Goal: Task Accomplishment & Management: Complete application form

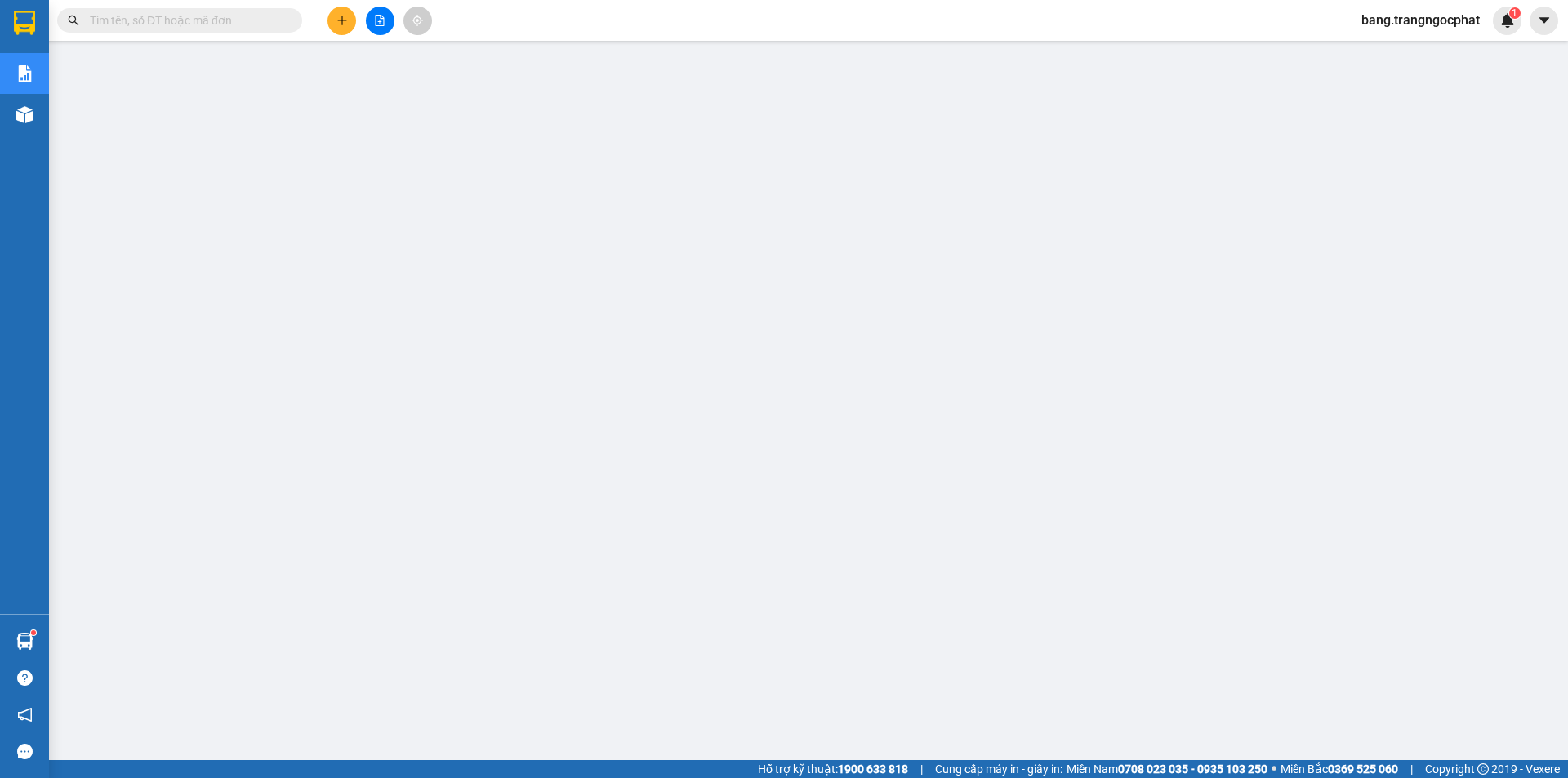
scroll to position [32, 0]
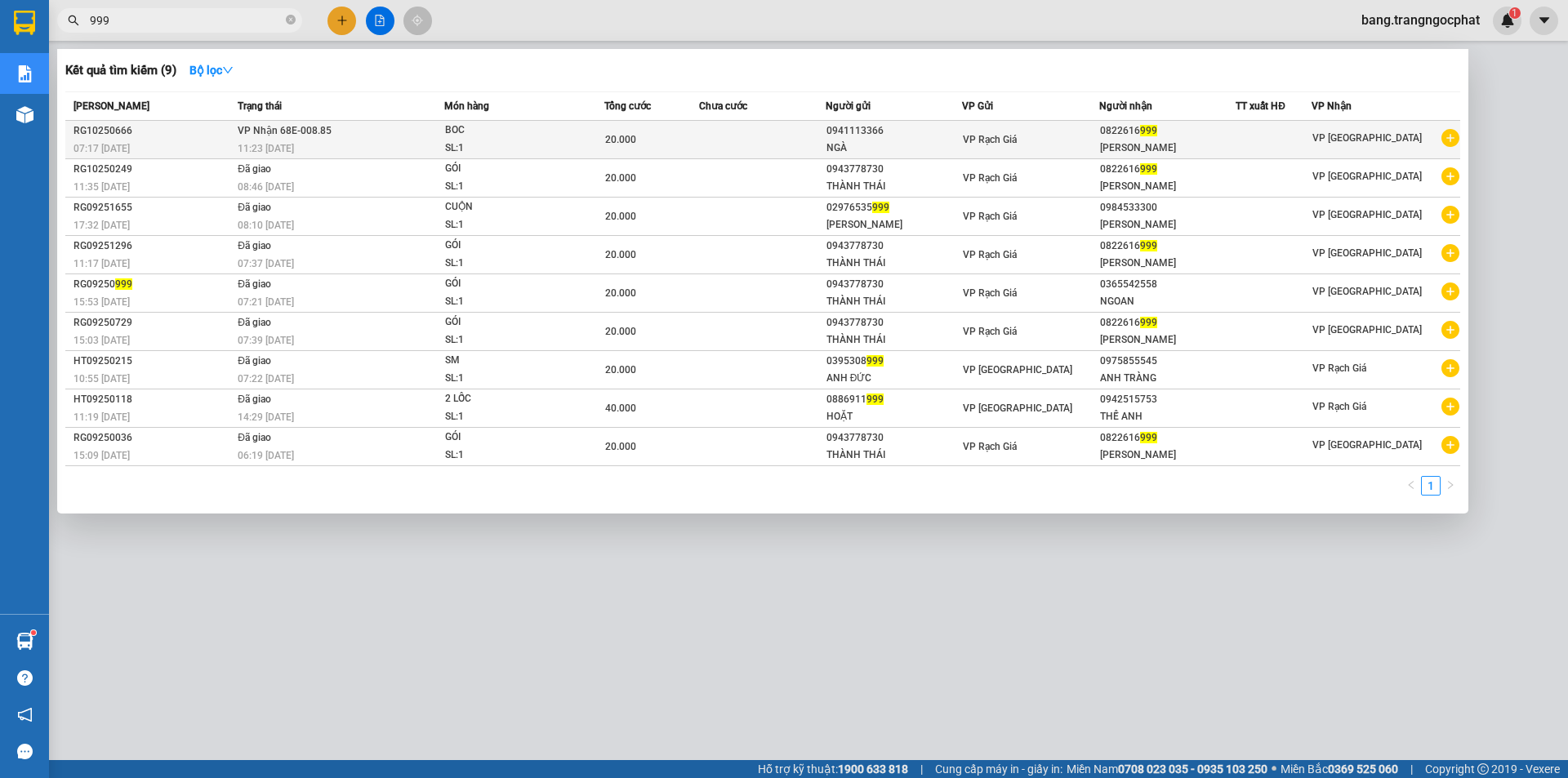
type input "999"
click at [1174, 143] on div "[PERSON_NAME]" at bounding box center [1168, 148] width 136 height 17
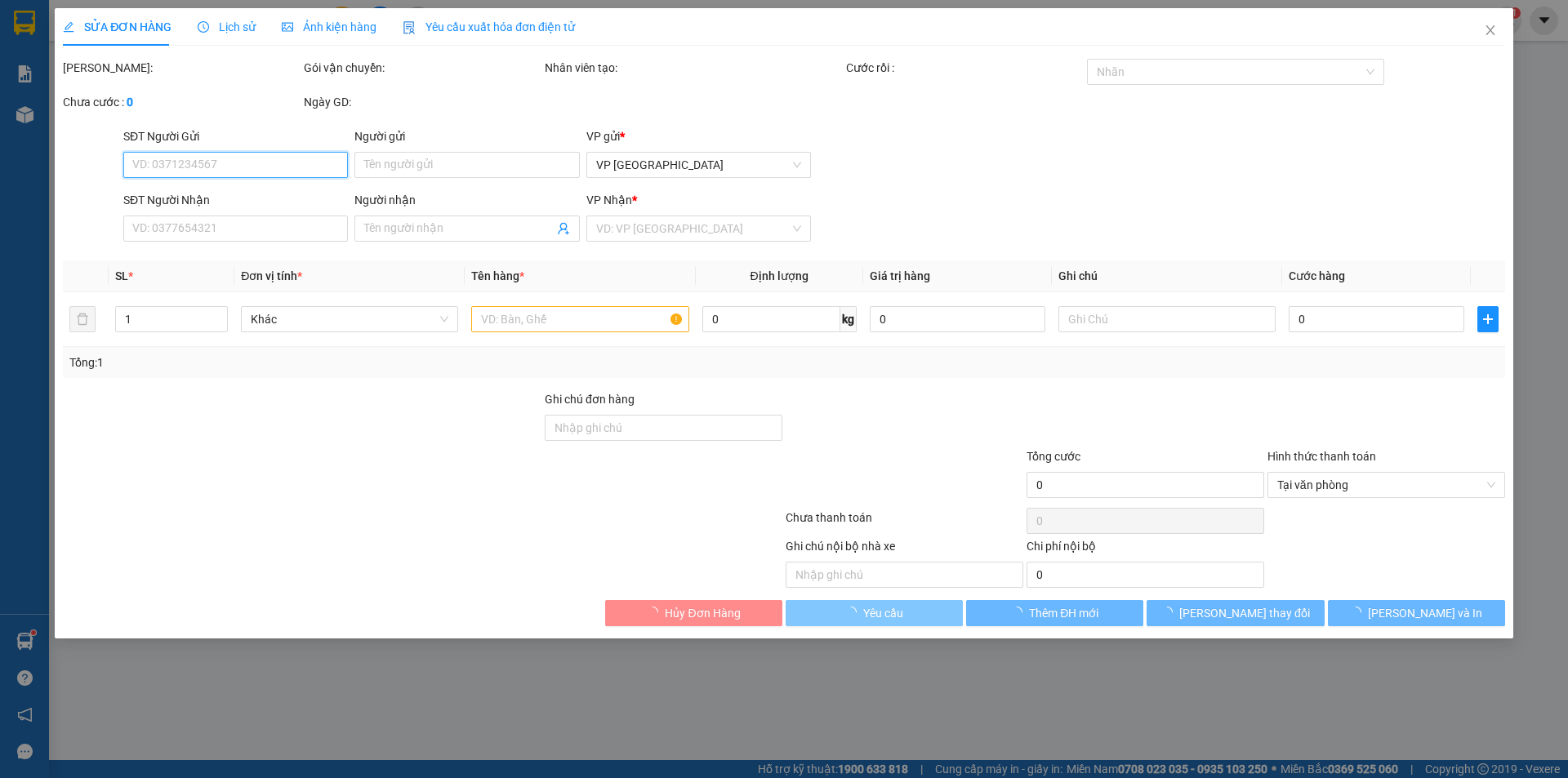
type input "0941113366"
type input "NGÀ"
type input "0822616999"
type input "[PERSON_NAME]"
type input "20.000"
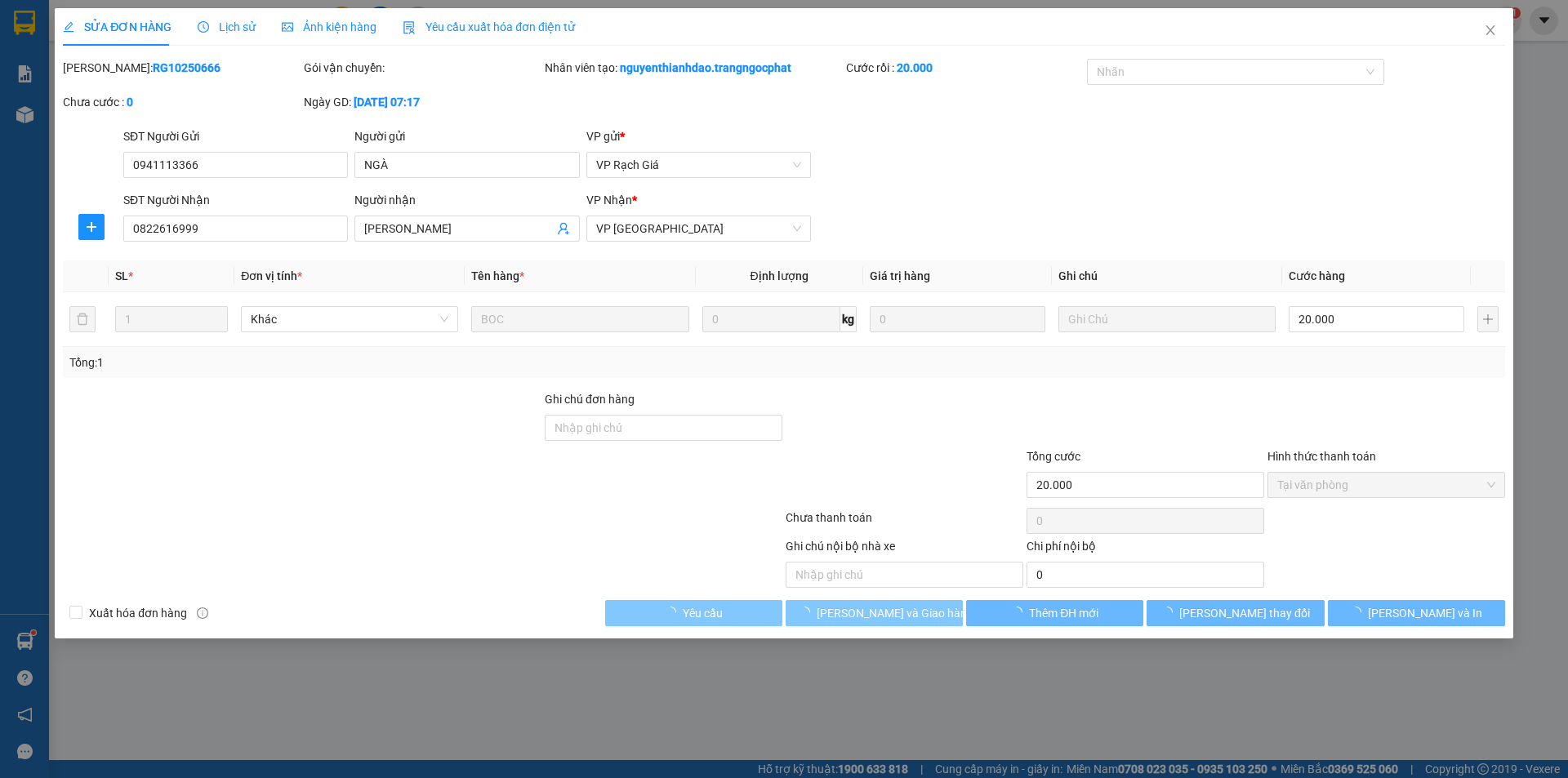
click at [905, 609] on span "[PERSON_NAME] và Giao hàng" at bounding box center [895, 612] width 157 height 18
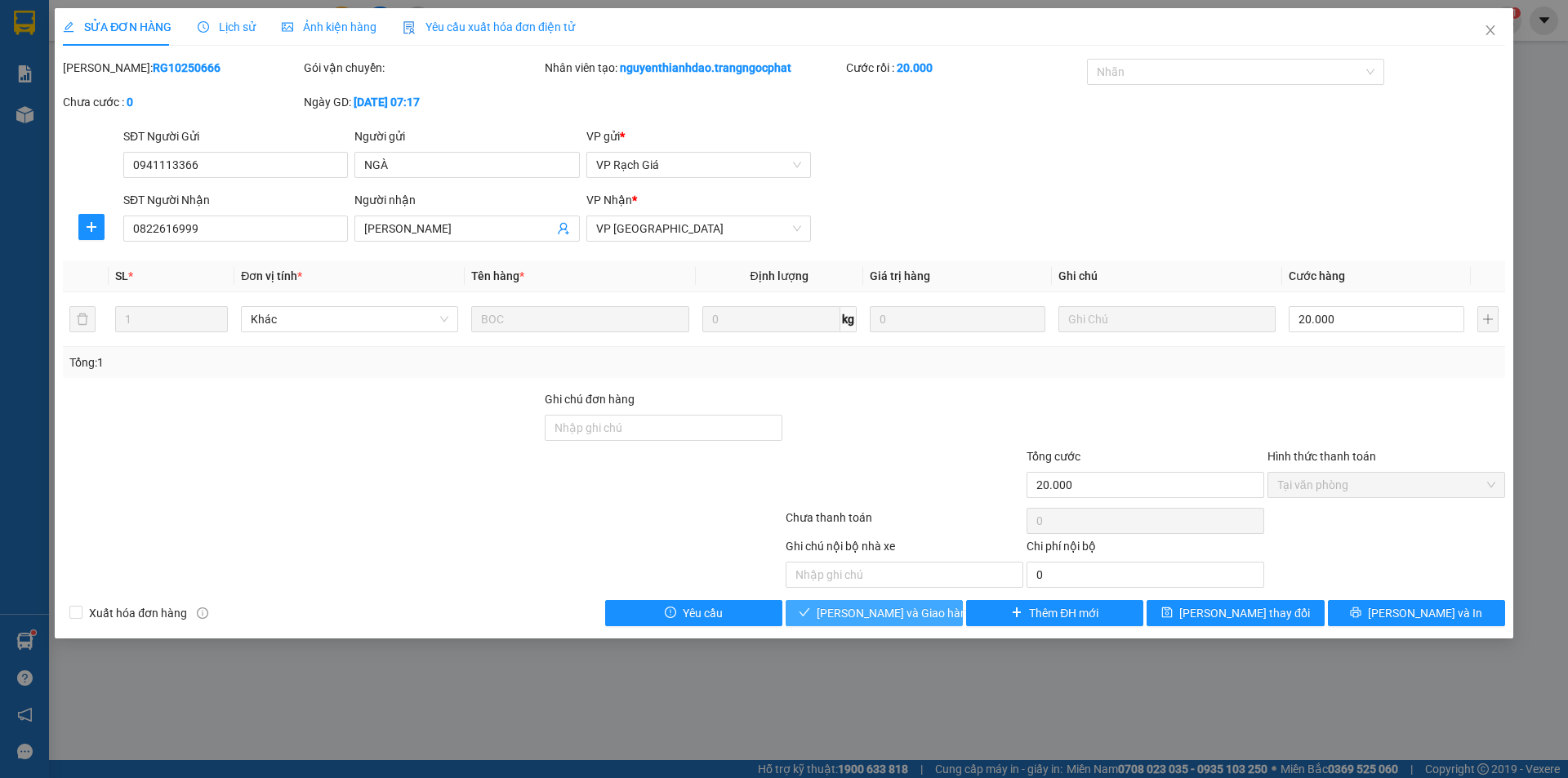
click at [905, 612] on span "[PERSON_NAME] và Giao hàng" at bounding box center [895, 612] width 157 height 18
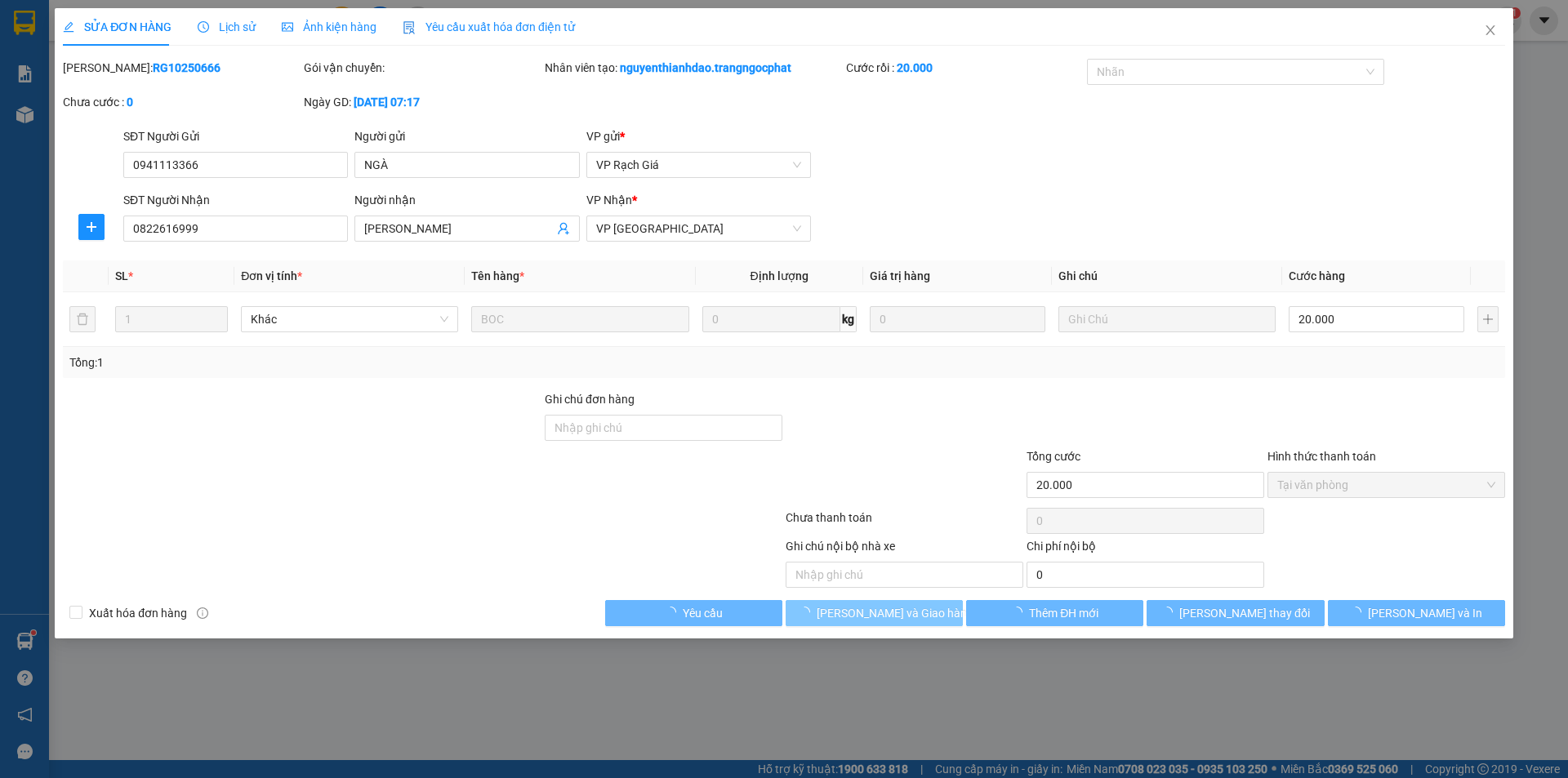
click at [905, 612] on span "[PERSON_NAME] và Giao hàng" at bounding box center [895, 612] width 157 height 18
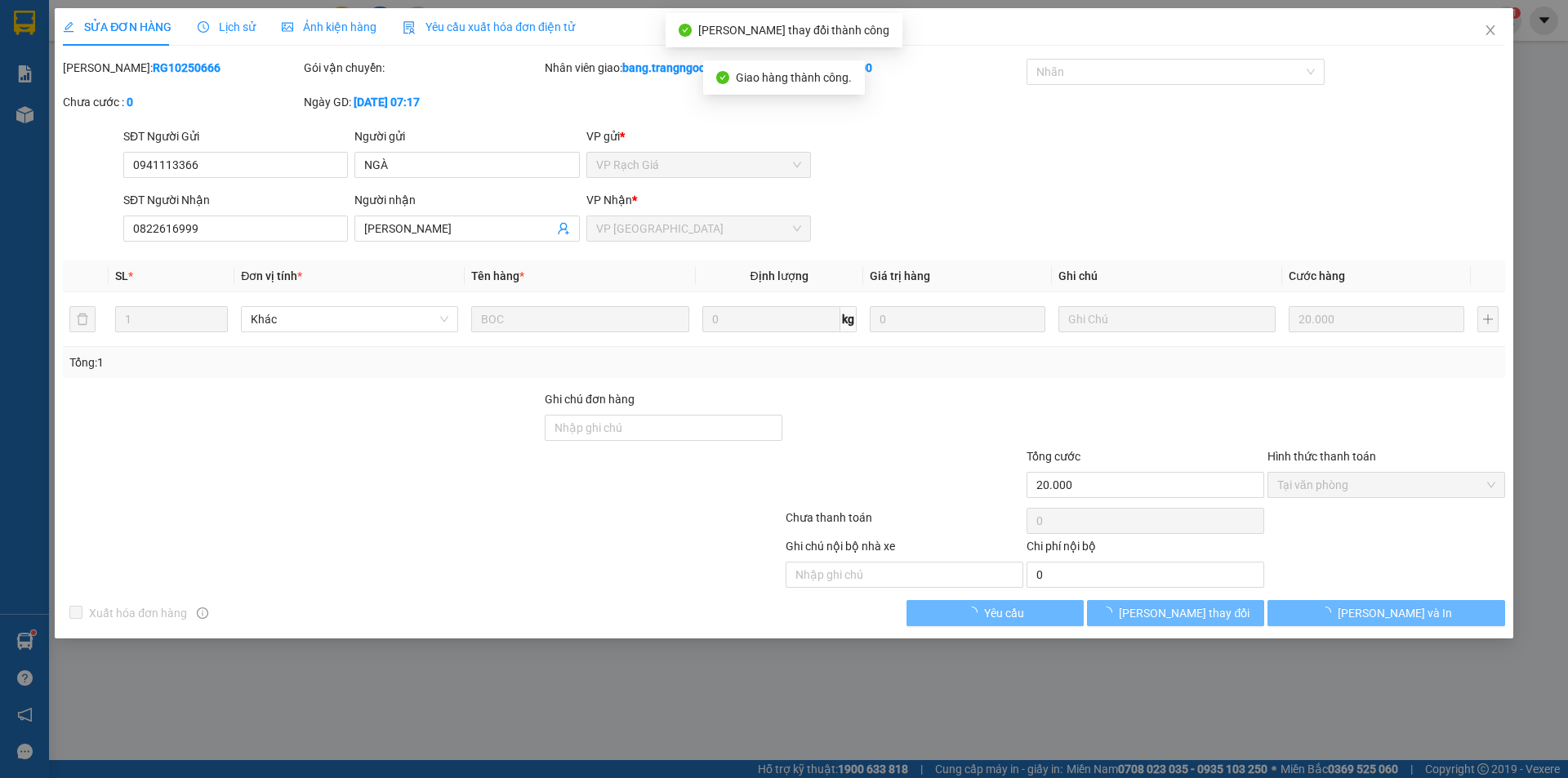
click at [905, 612] on div "Yêu cầu" at bounding box center [995, 612] width 180 height 26
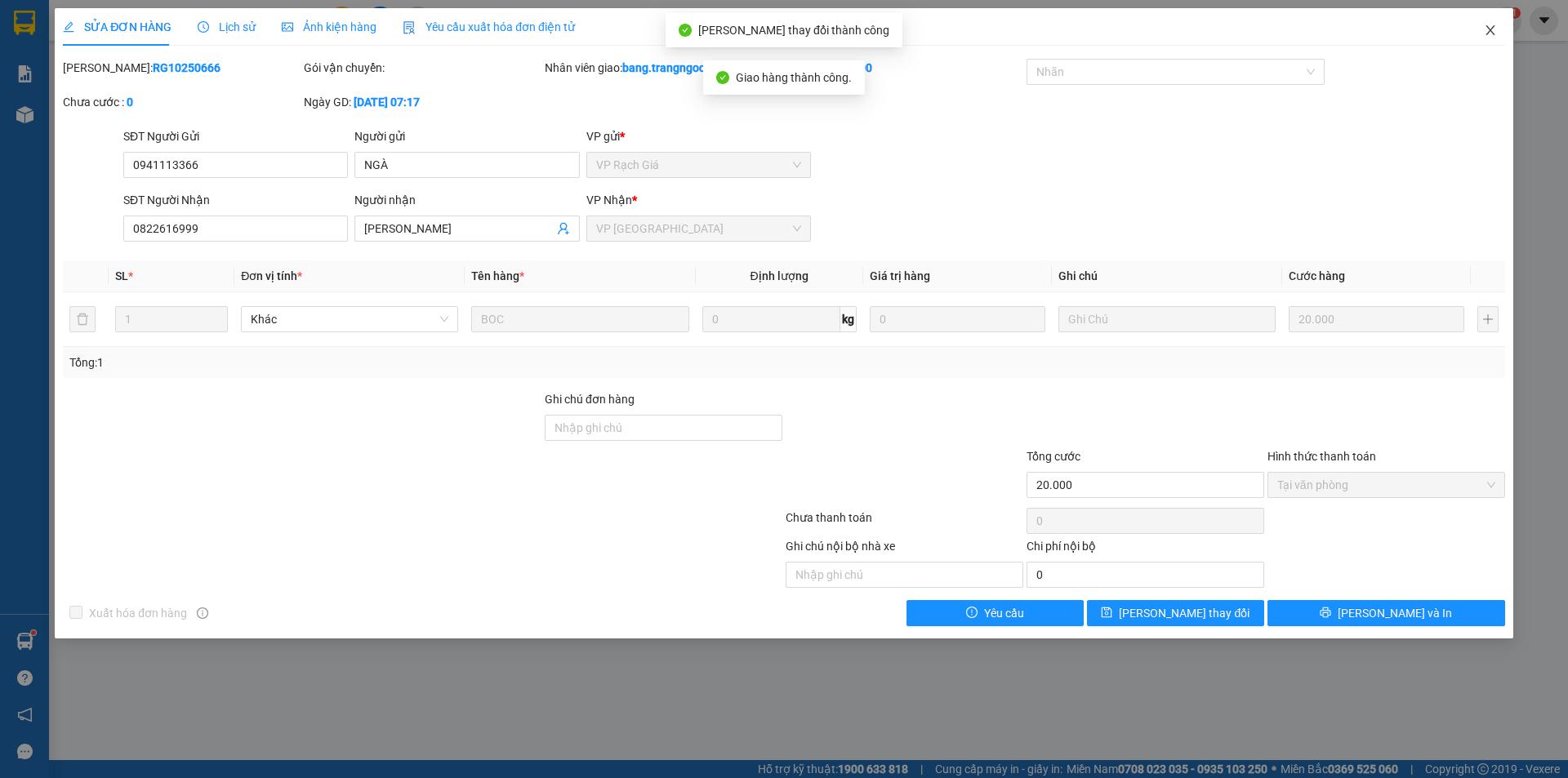
click at [1492, 23] on span "Close" at bounding box center [1490, 30] width 46 height 46
